Goal: Task Accomplishment & Management: Use online tool/utility

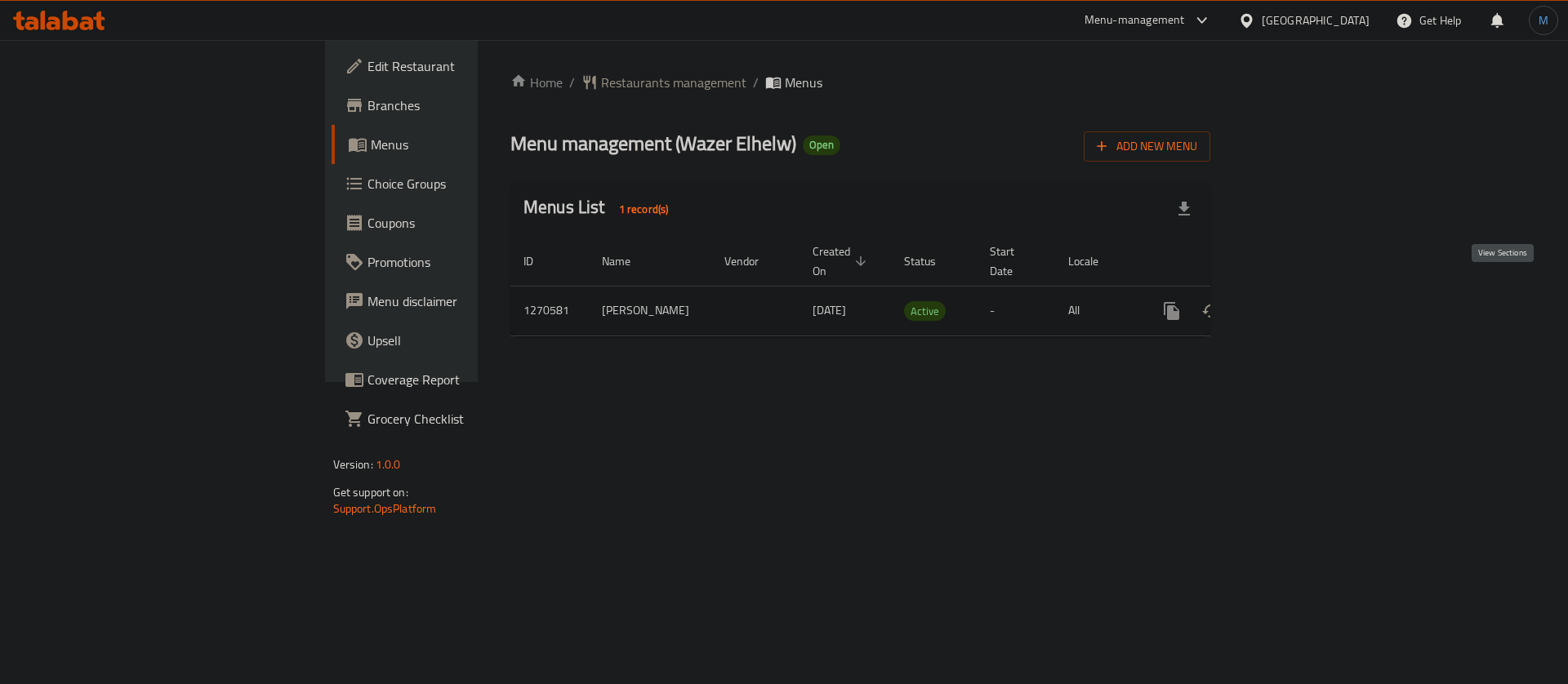
click at [1309, 292] on link "enhanced table" at bounding box center [1289, 311] width 39 height 39
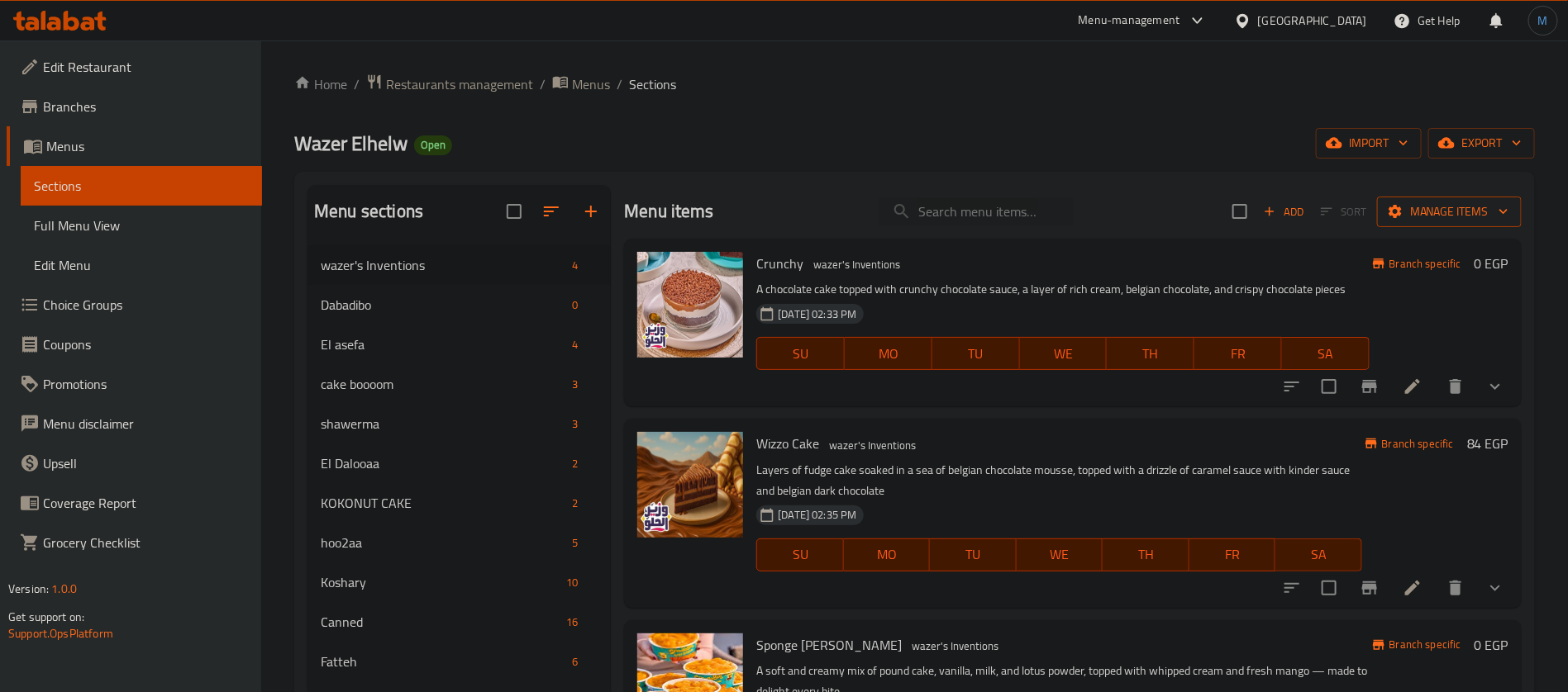
click at [1469, 207] on span "Manage items" at bounding box center [1449, 211] width 118 height 21
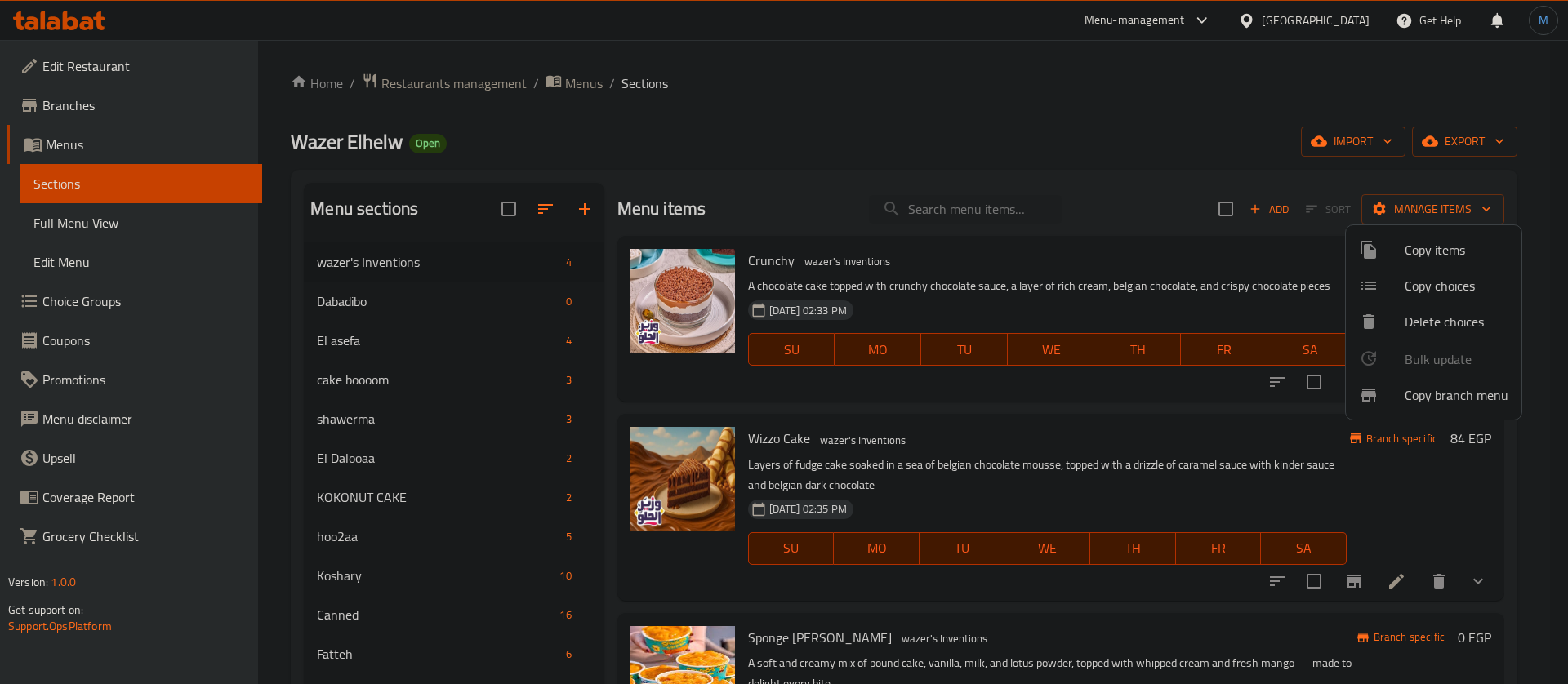
click at [1424, 395] on span "Copy branch menu" at bounding box center [1456, 395] width 104 height 20
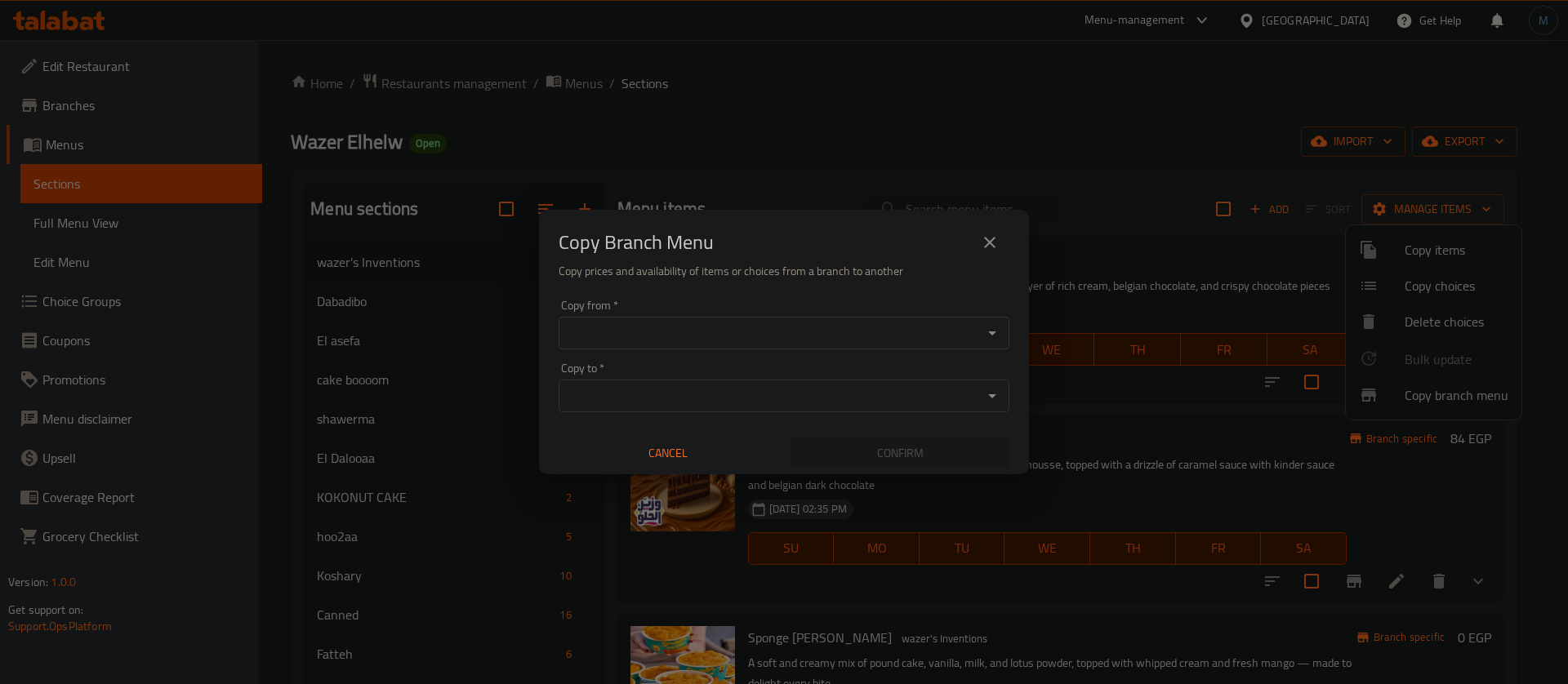
click at [750, 342] on input "Copy from   *" at bounding box center [770, 333] width 414 height 23
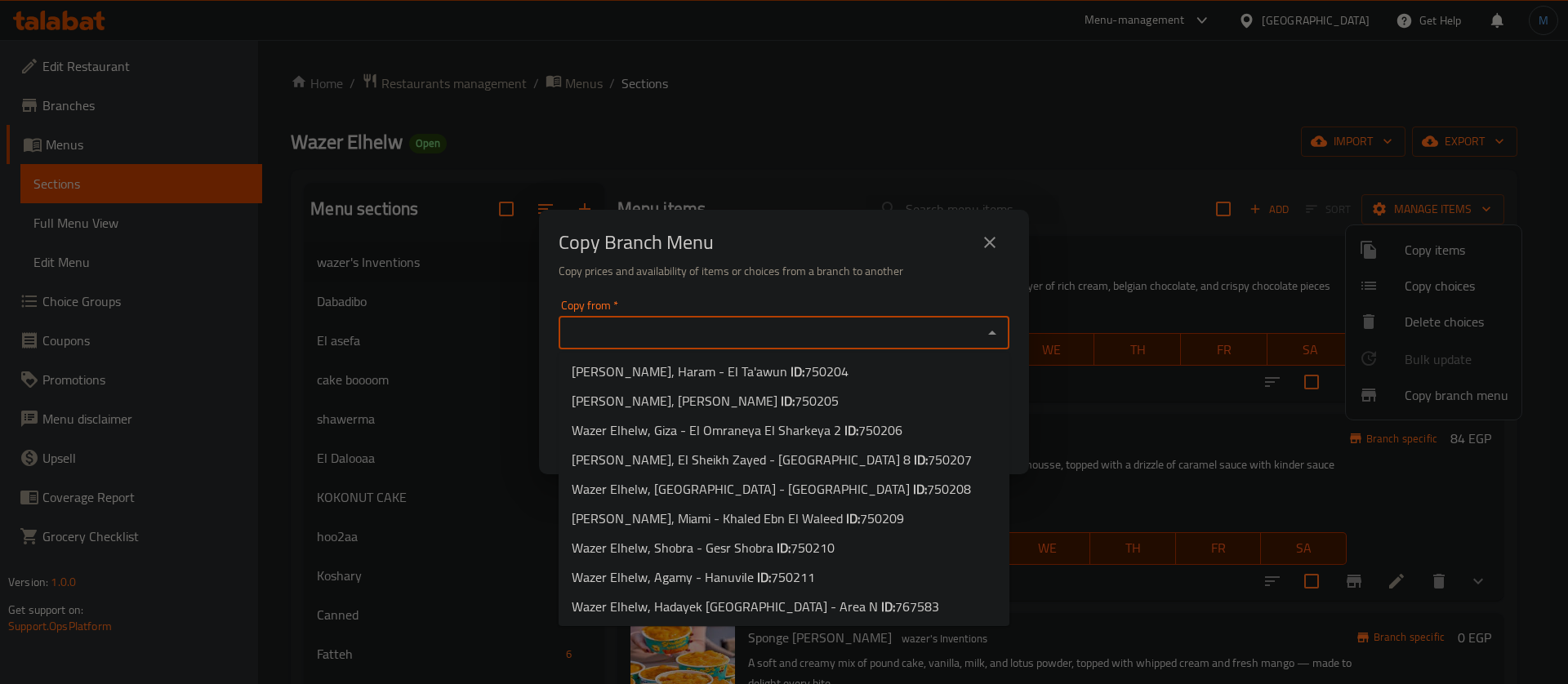
scroll to position [150, 0]
click at [881, 575] on b "ID:" at bounding box center [888, 577] width 14 height 25
type input "Wazer Elhelw, Hadayek [GEOGRAPHIC_DATA] - Area N"
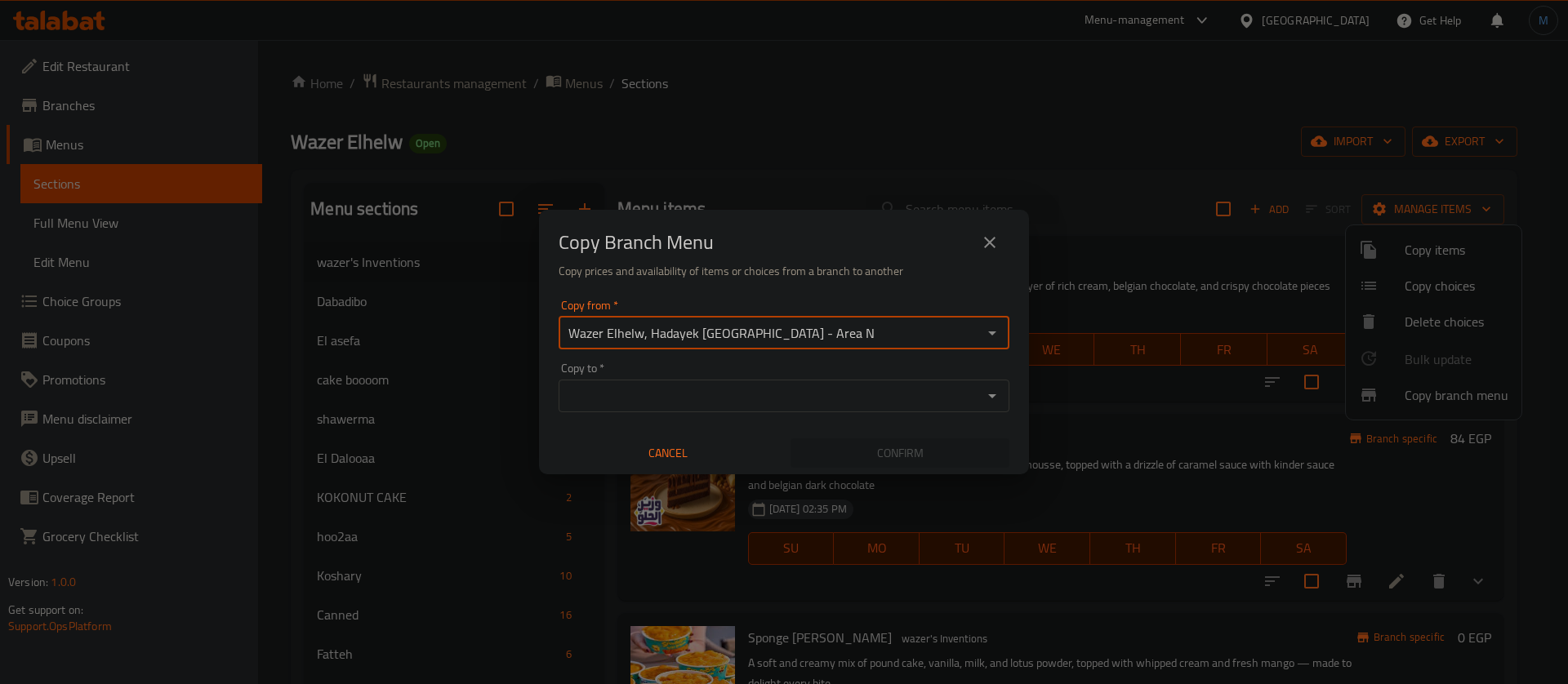
click at [781, 395] on input "Copy to   *" at bounding box center [770, 396] width 414 height 23
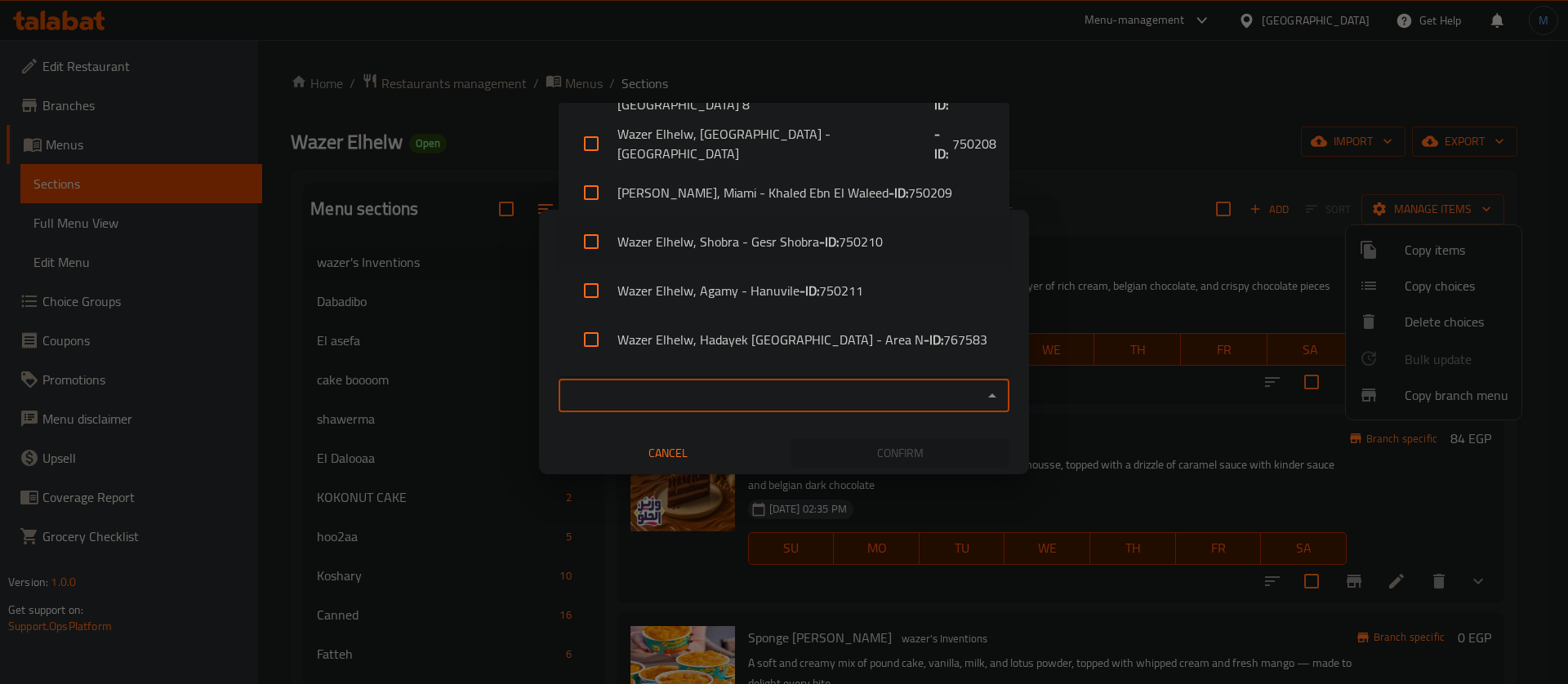
scroll to position [424, 0]
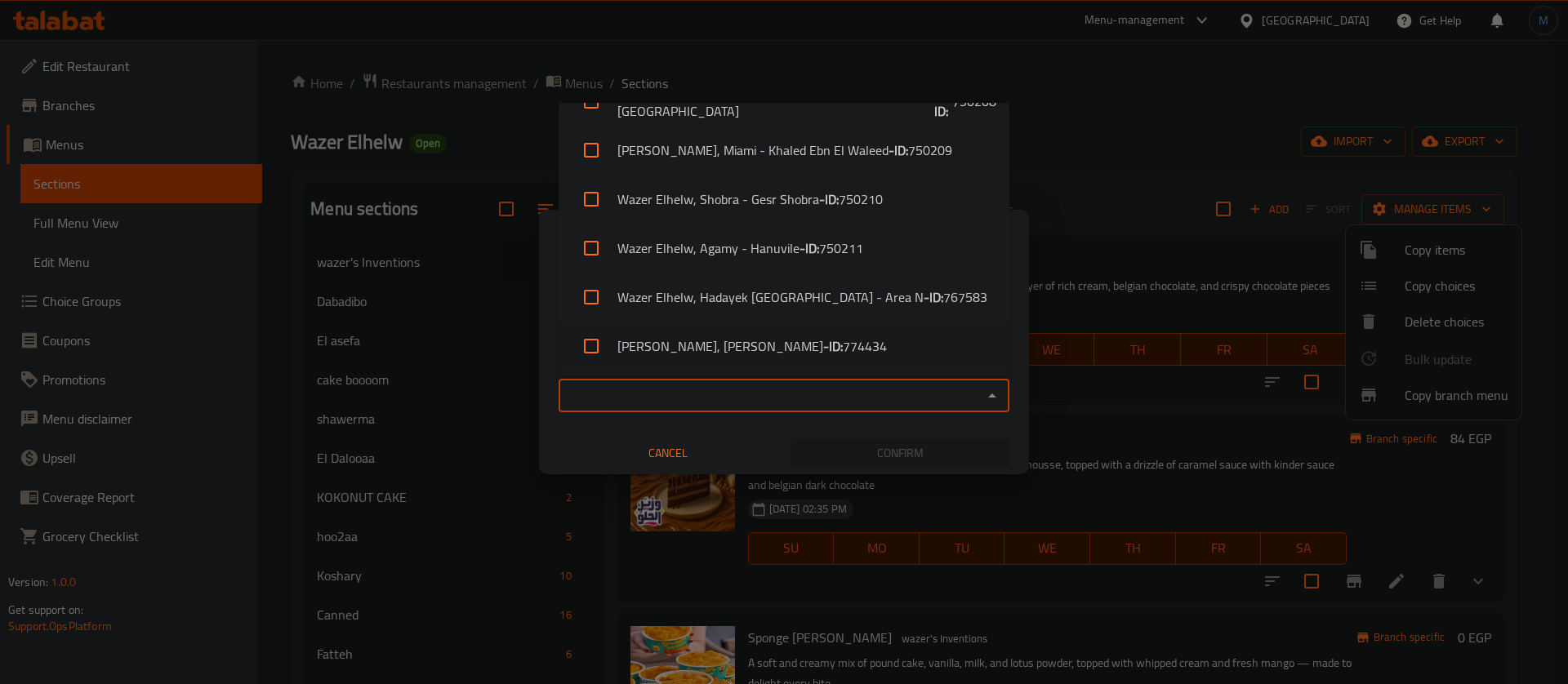
click at [843, 339] on span "774434" at bounding box center [865, 347] width 44 height 20
checkbox input "true"
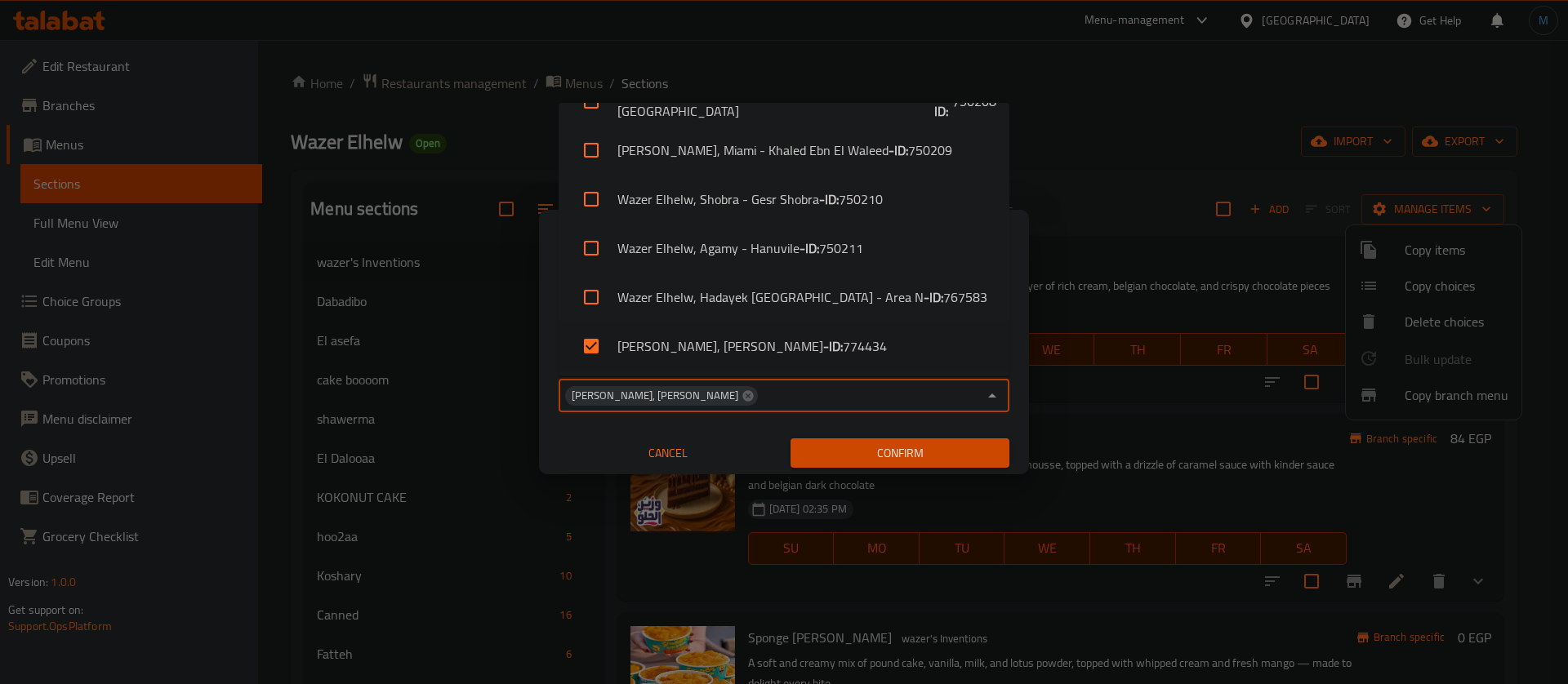
click at [928, 454] on span "Confirm" at bounding box center [900, 454] width 192 height 21
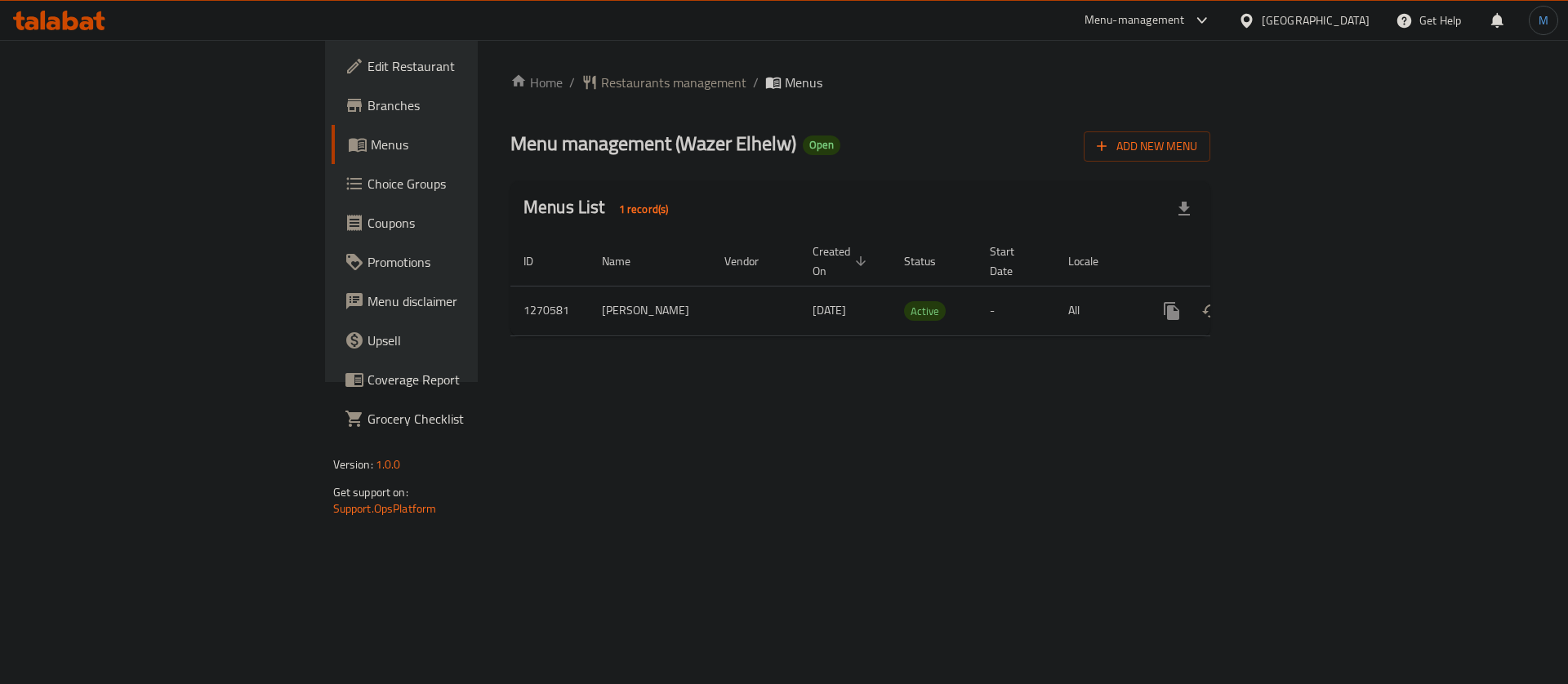
click at [1262, 20] on div at bounding box center [1250, 21] width 24 height 18
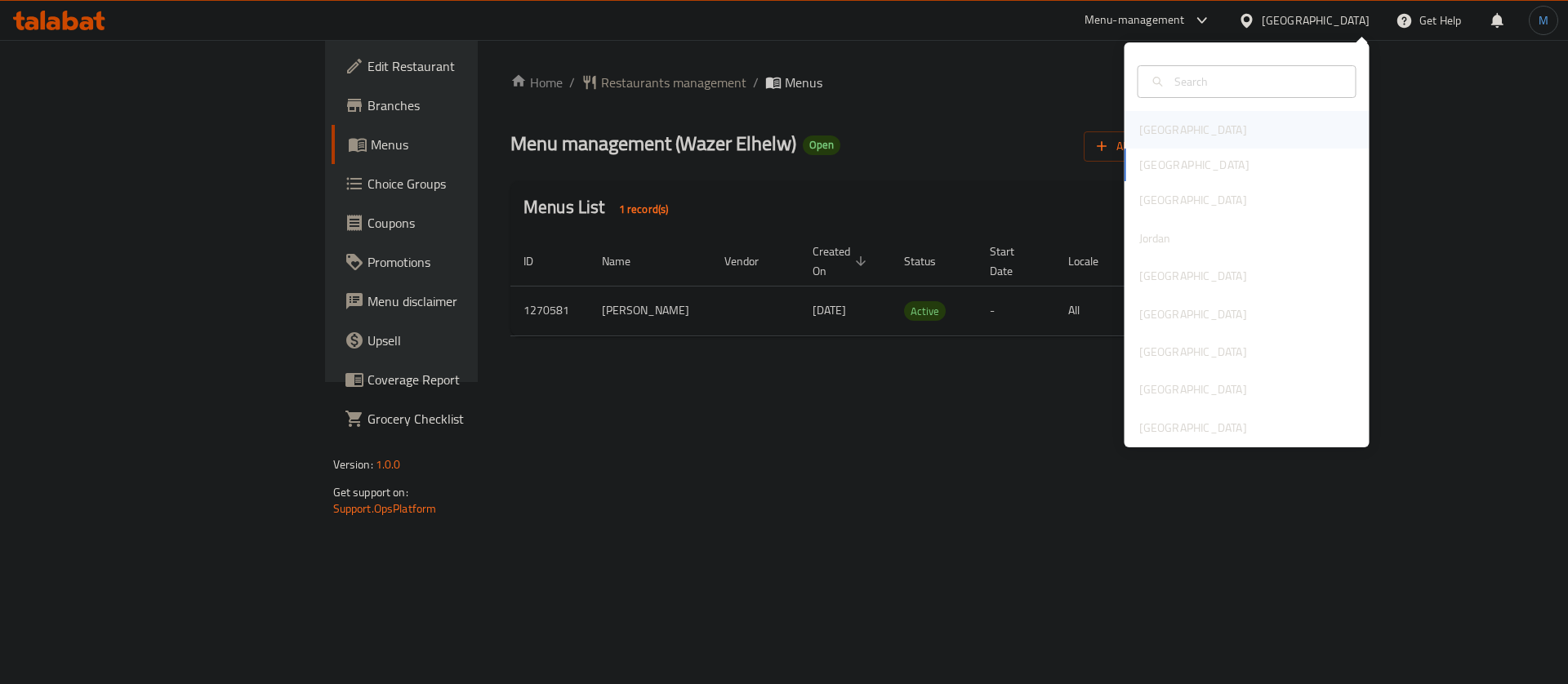
click at [1201, 122] on div "Bahrain" at bounding box center [1247, 129] width 245 height 37
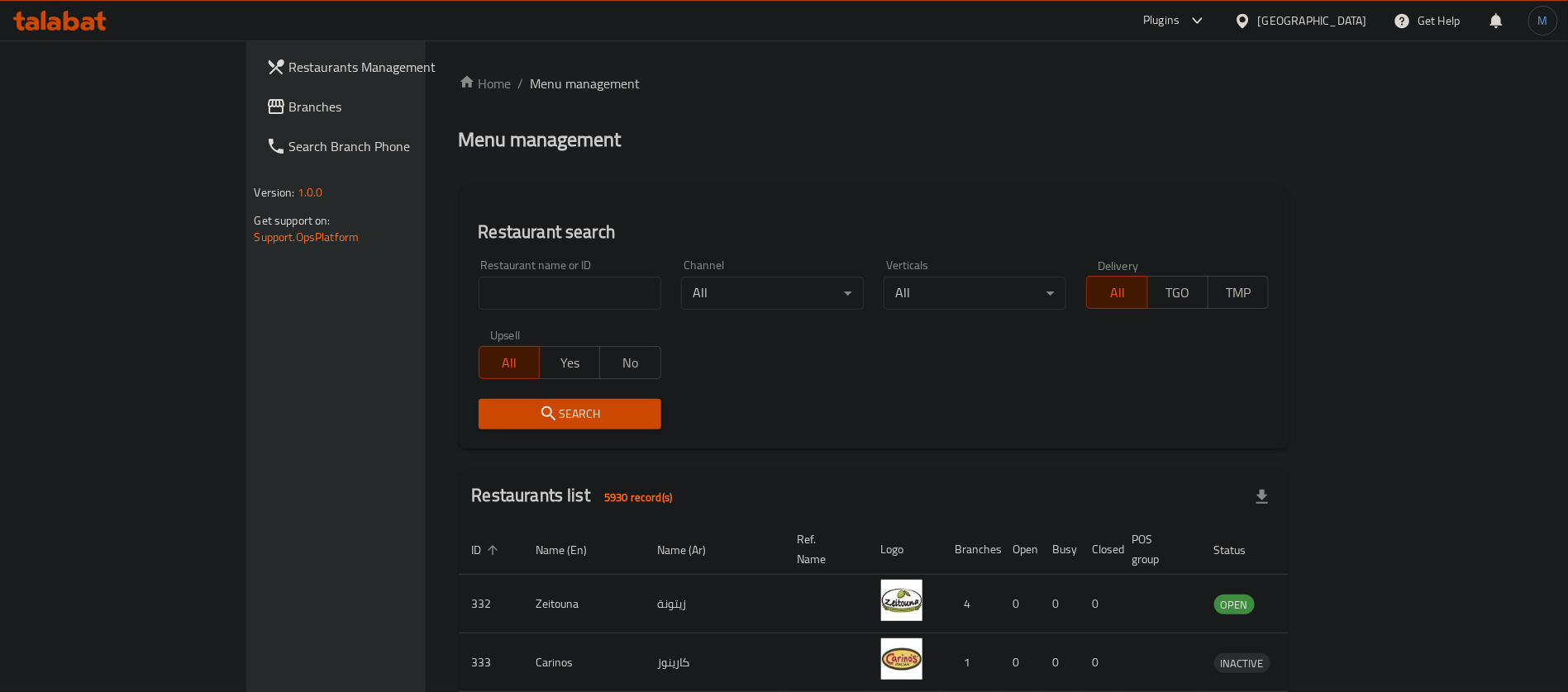
click at [253, 122] on link "Branches" at bounding box center [380, 106] width 255 height 39
